Goal: Information Seeking & Learning: Learn about a topic

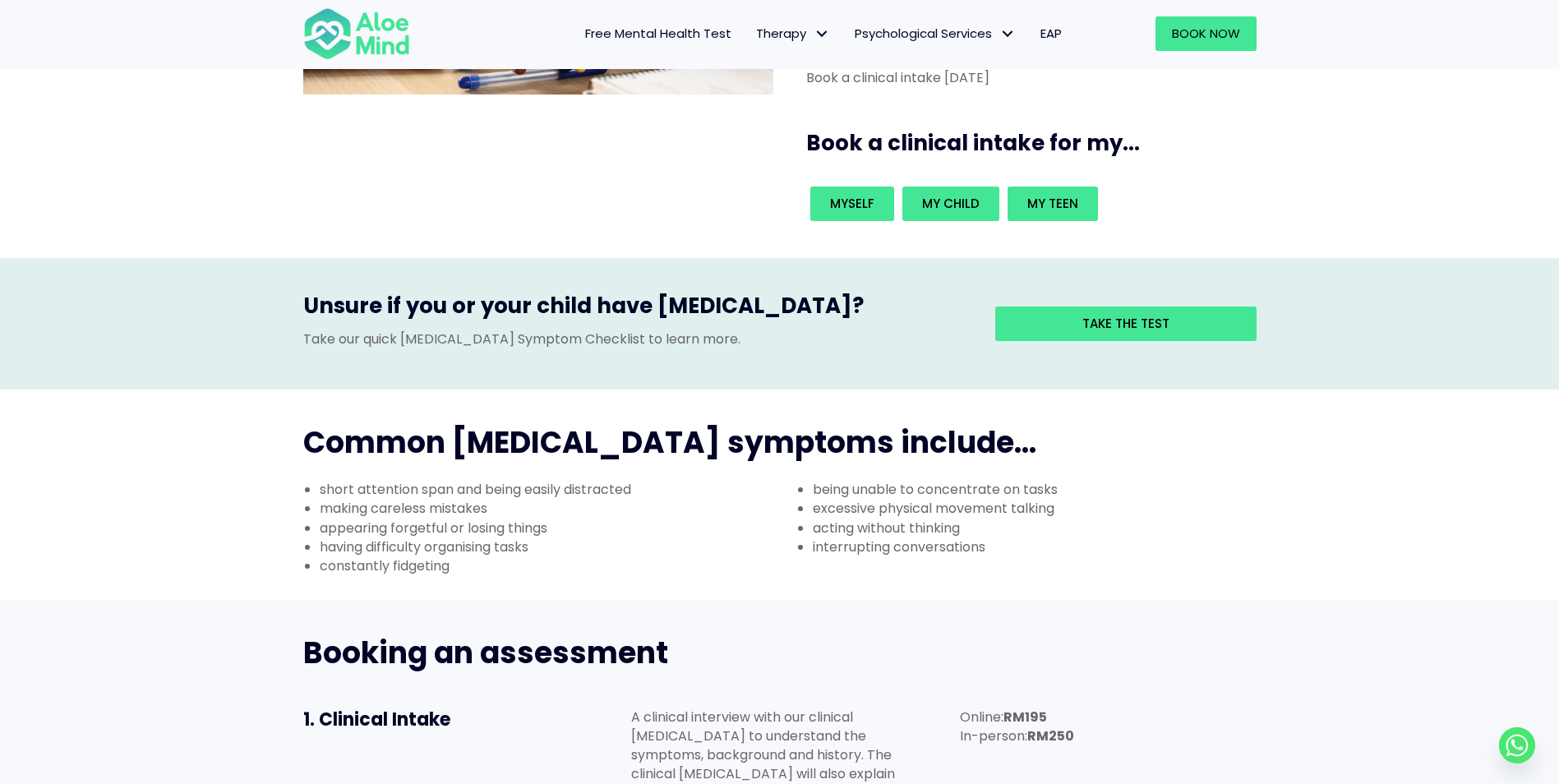
scroll to position [493, 0]
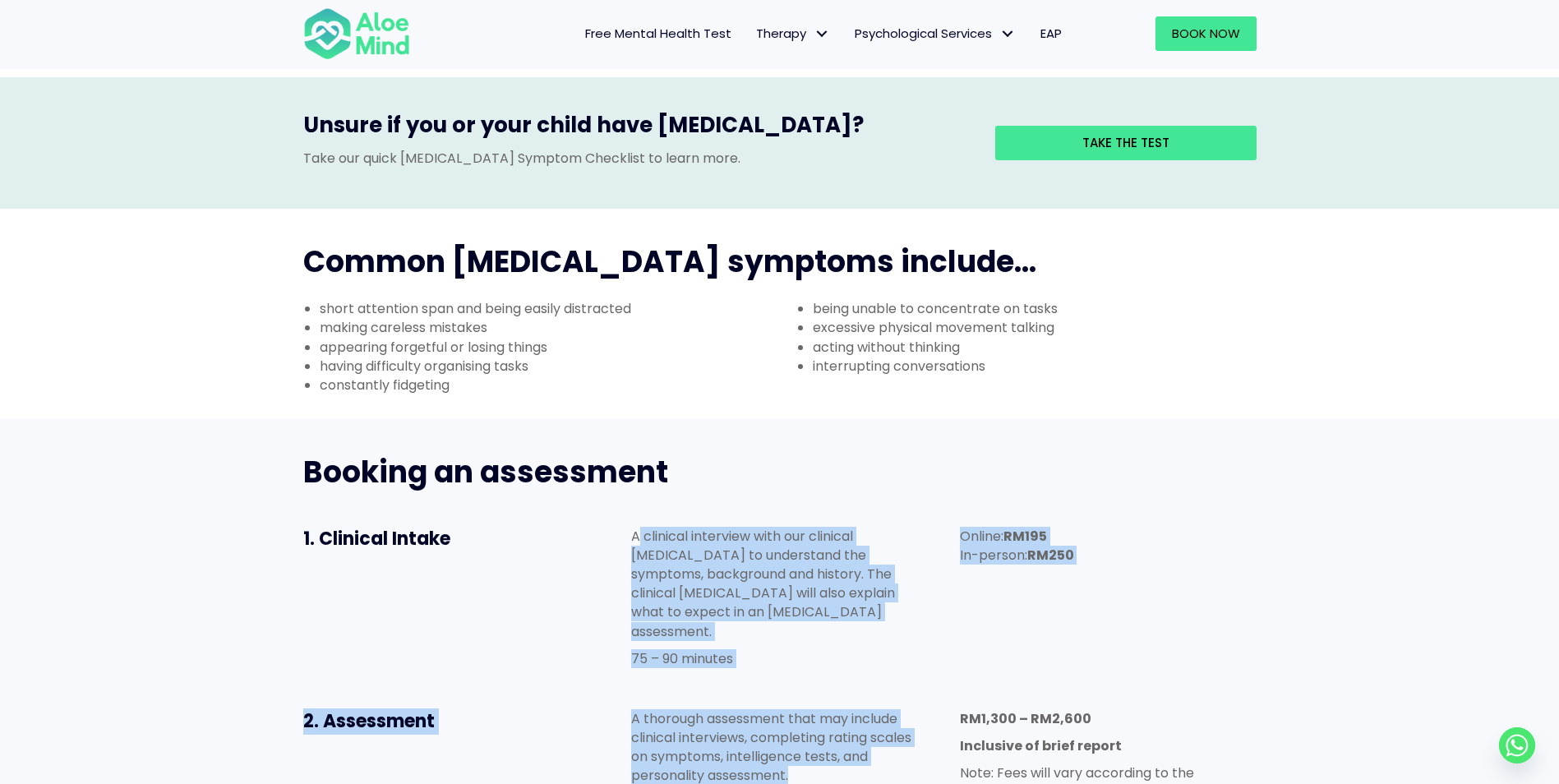
drag, startPoint x: 641, startPoint y: 460, endPoint x: 888, endPoint y: 681, distance: 331.4
click at [888, 681] on div "Booking an assessment 1. Clinical Intake A clinical interview with our clinical…" at bounding box center [779, 752] width 986 height 633
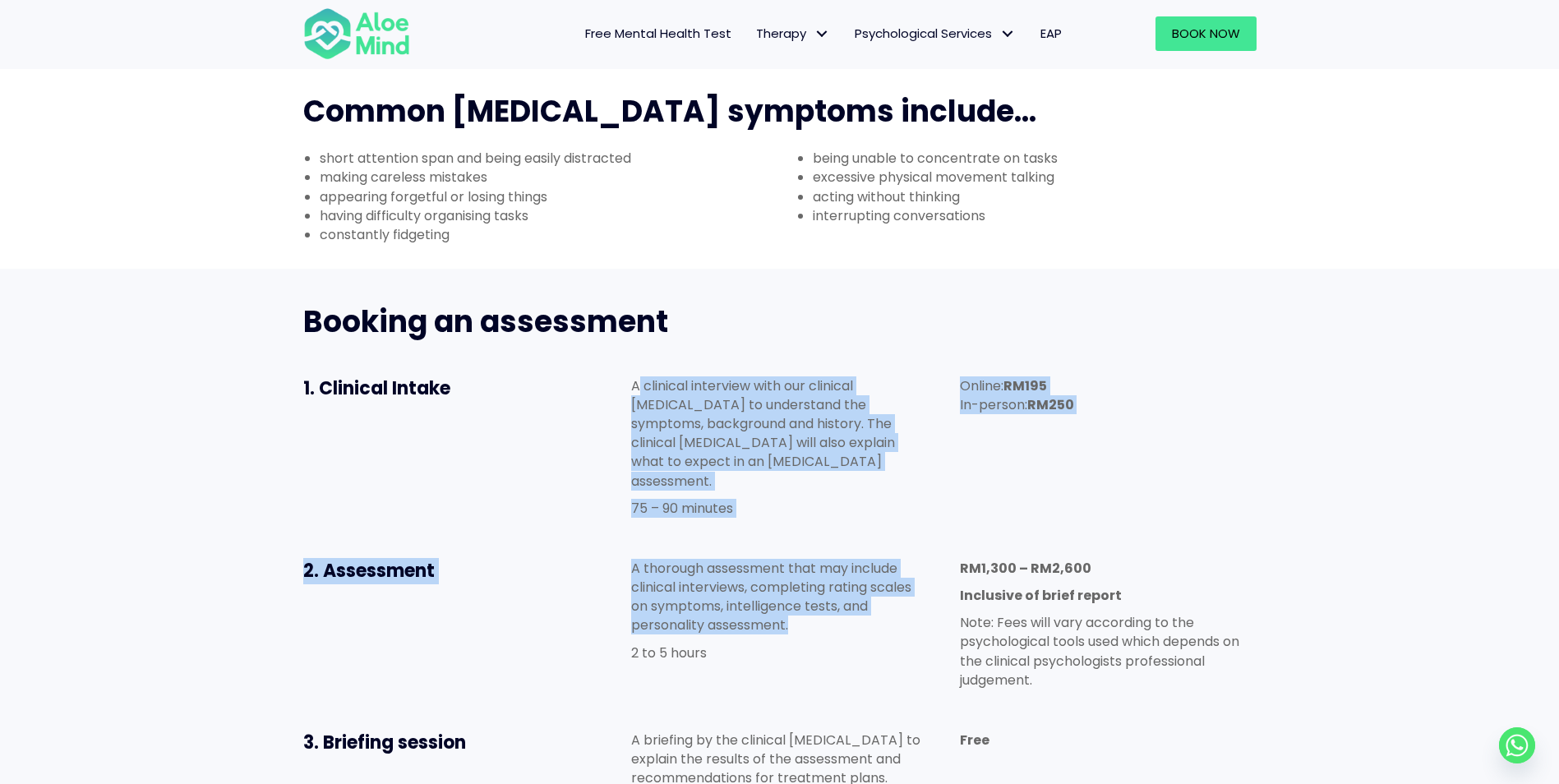
scroll to position [904, 0]
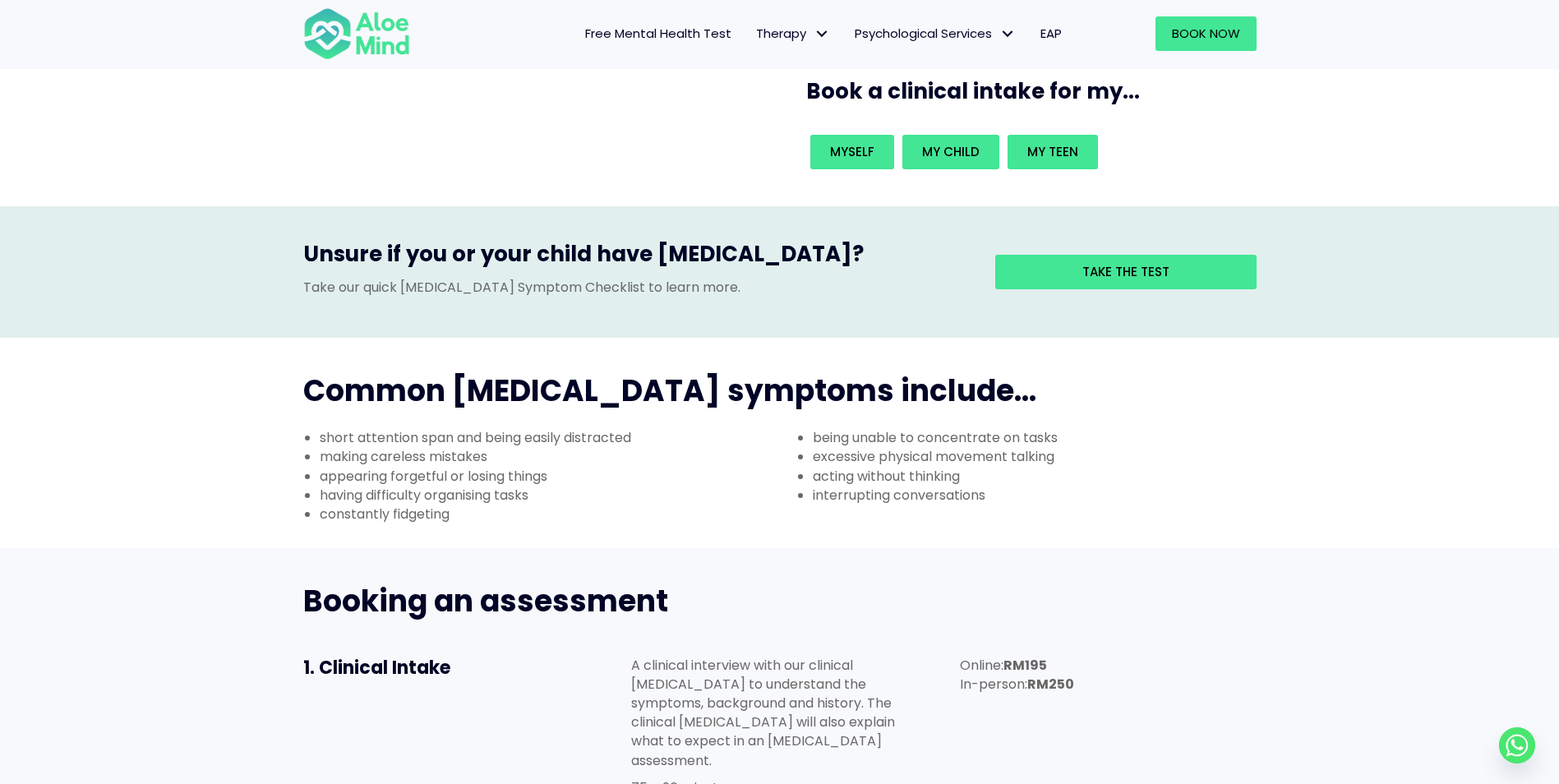
drag, startPoint x: 670, startPoint y: 414, endPoint x: 651, endPoint y: 211, distance: 203.9
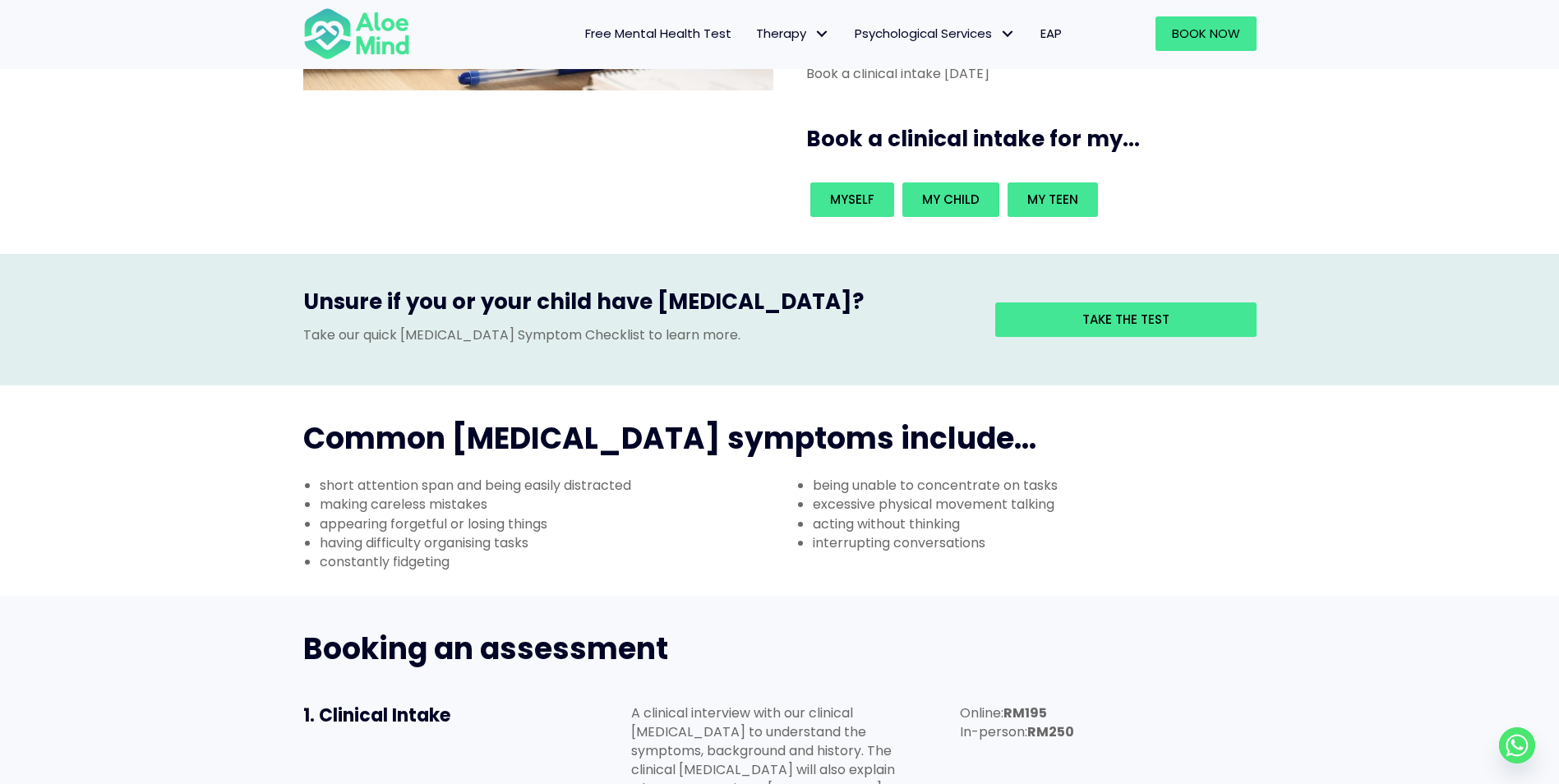
scroll to position [0, 0]
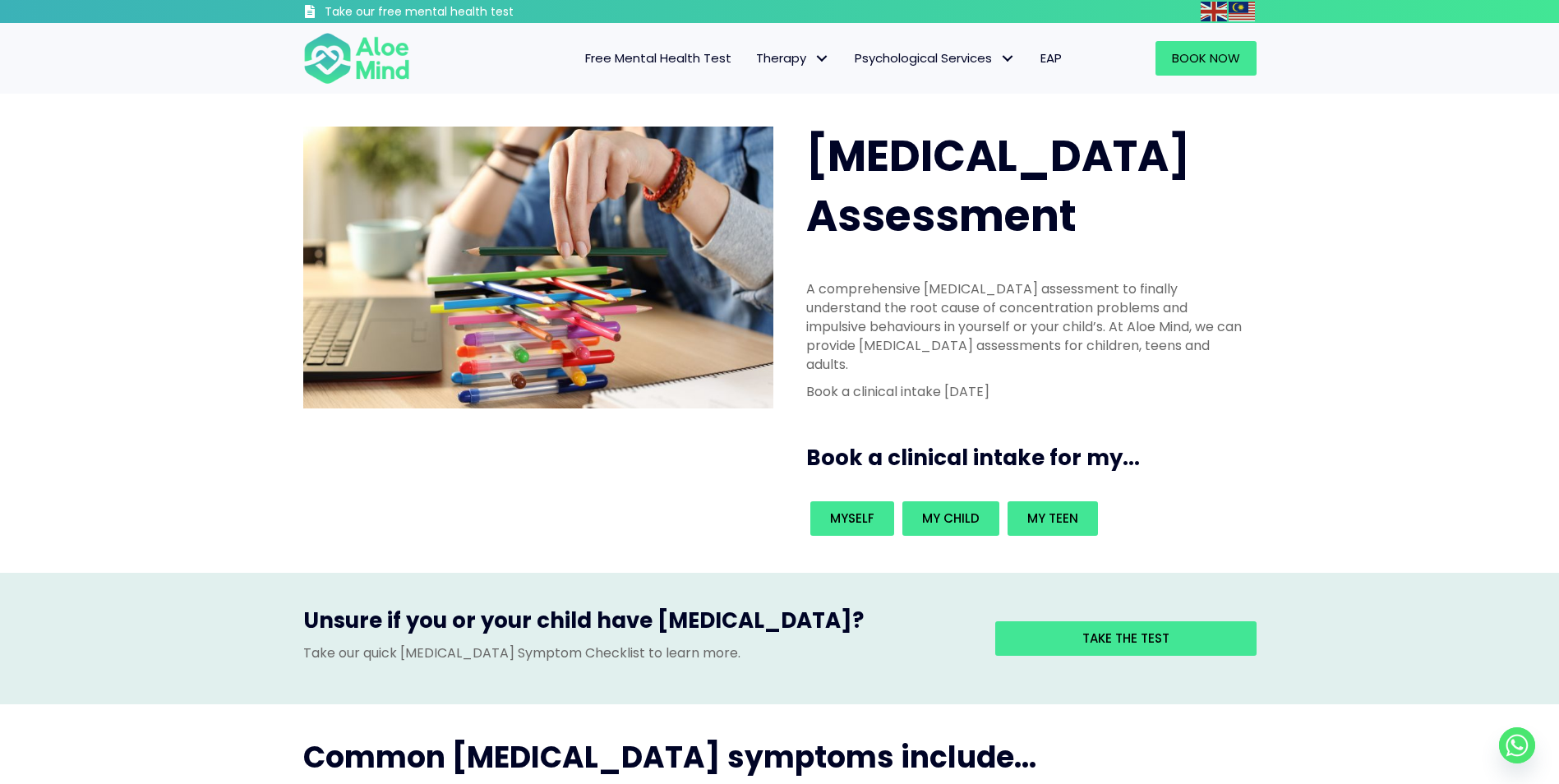
click at [713, 76] on div "Free Mental Health Test Therapy Individual therapy Teen Therapy Child Therapy C…" at bounding box center [753, 58] width 642 height 71
click at [705, 69] on link "Free Mental Health Test" at bounding box center [659, 58] width 171 height 35
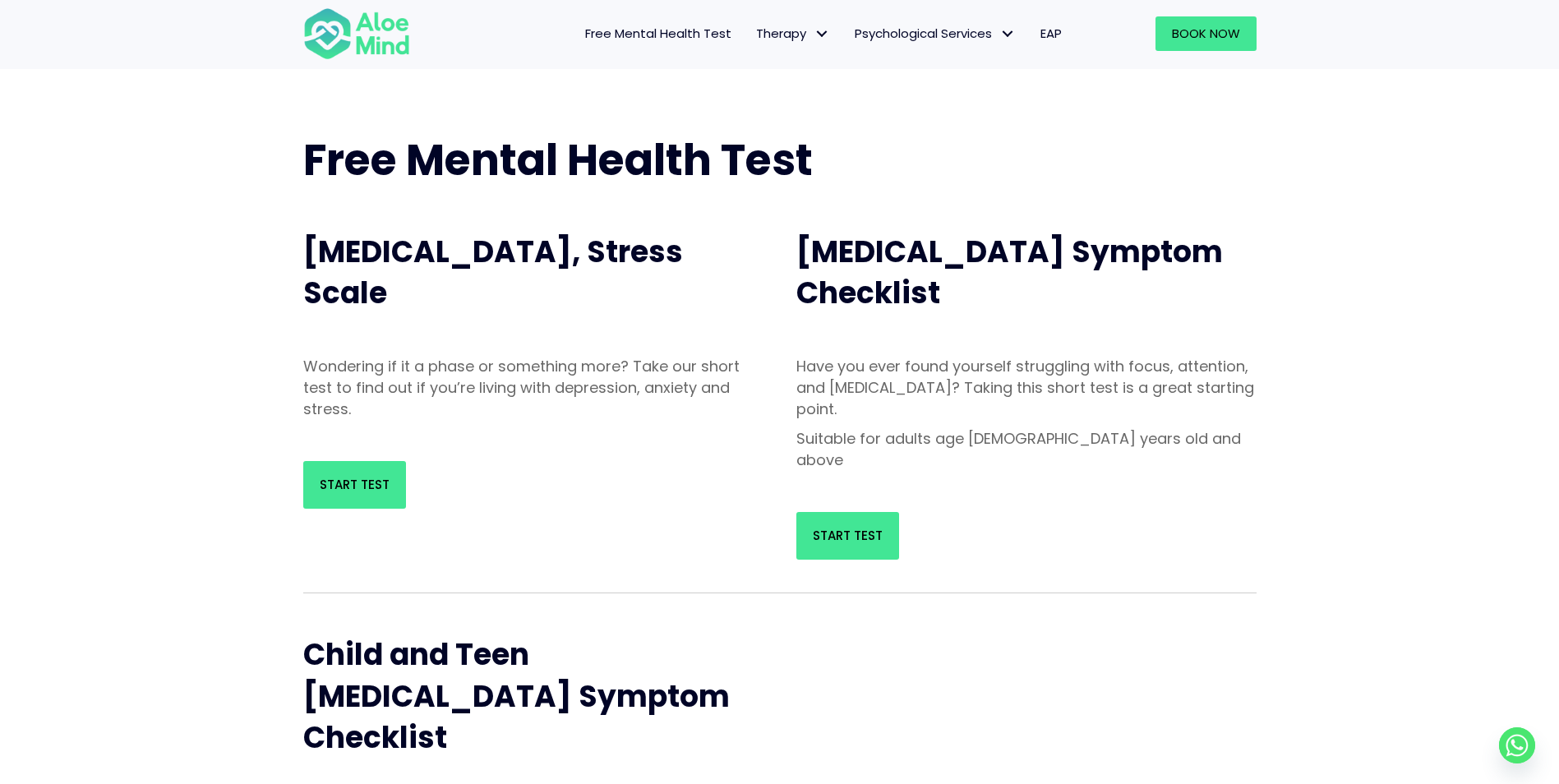
scroll to position [82, 0]
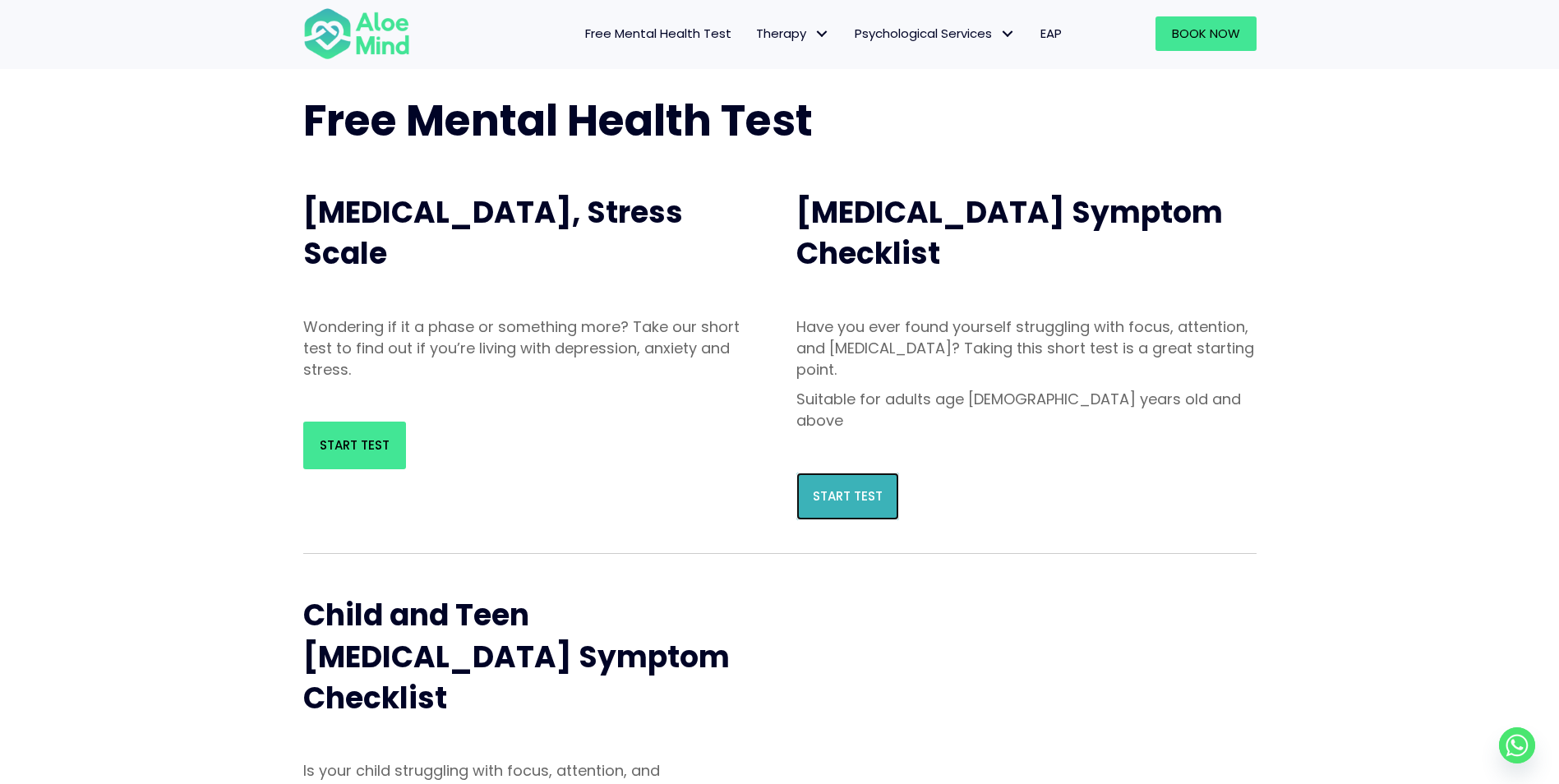
click at [865, 488] on span "Start Test" at bounding box center [847, 496] width 70 height 17
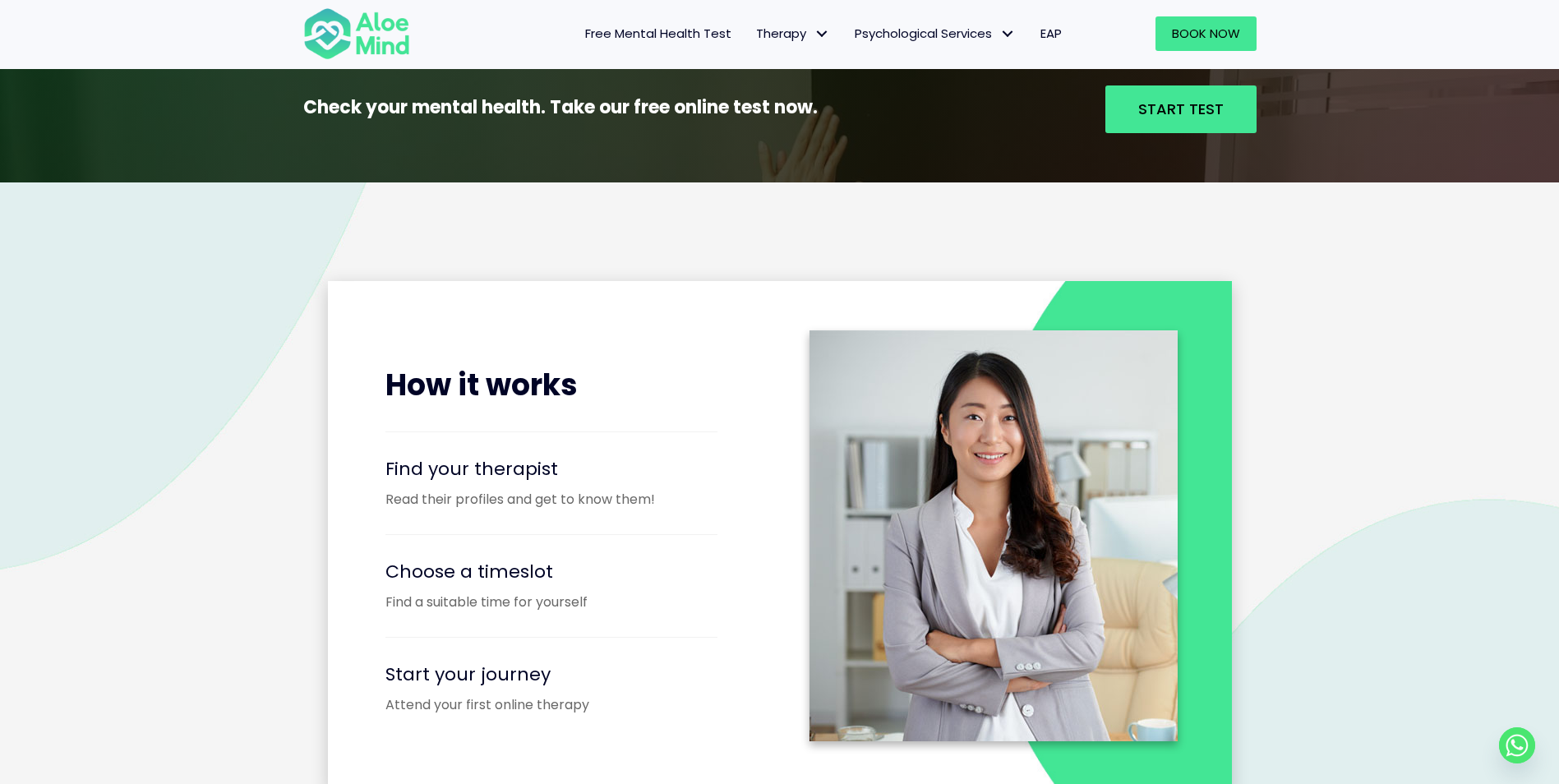
scroll to position [2055, 0]
